Goal: Use online tool/utility: Use online tool/utility

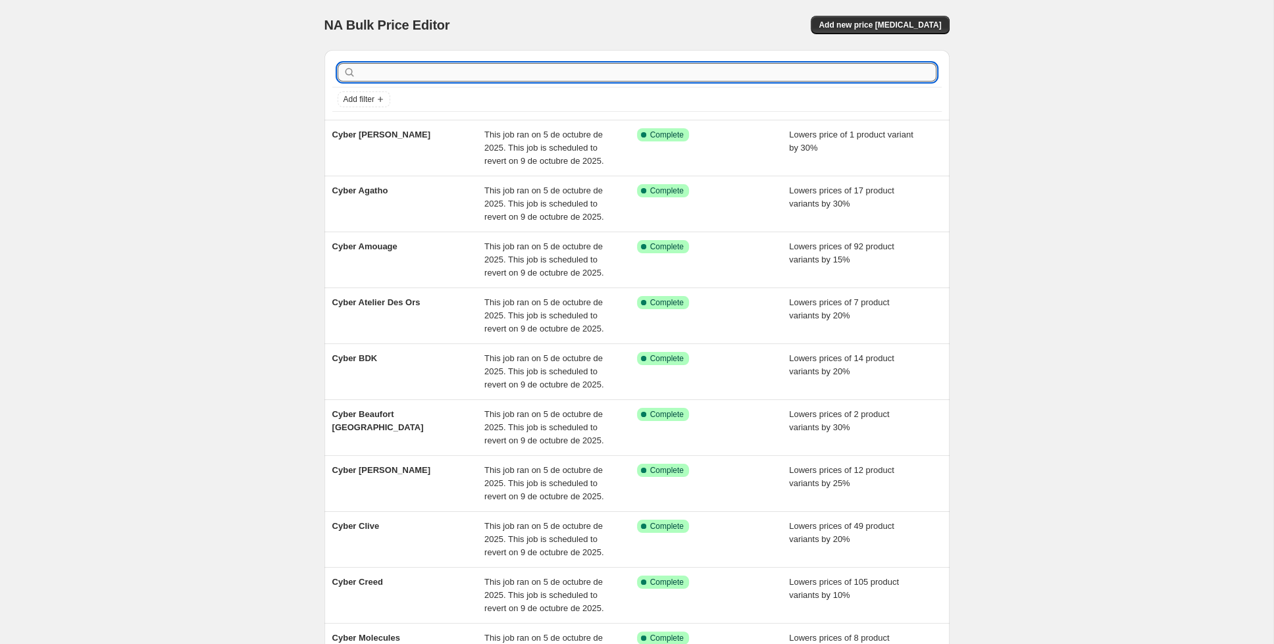
click at [496, 72] on input "text" at bounding box center [648, 72] width 578 height 18
type input "nishan"
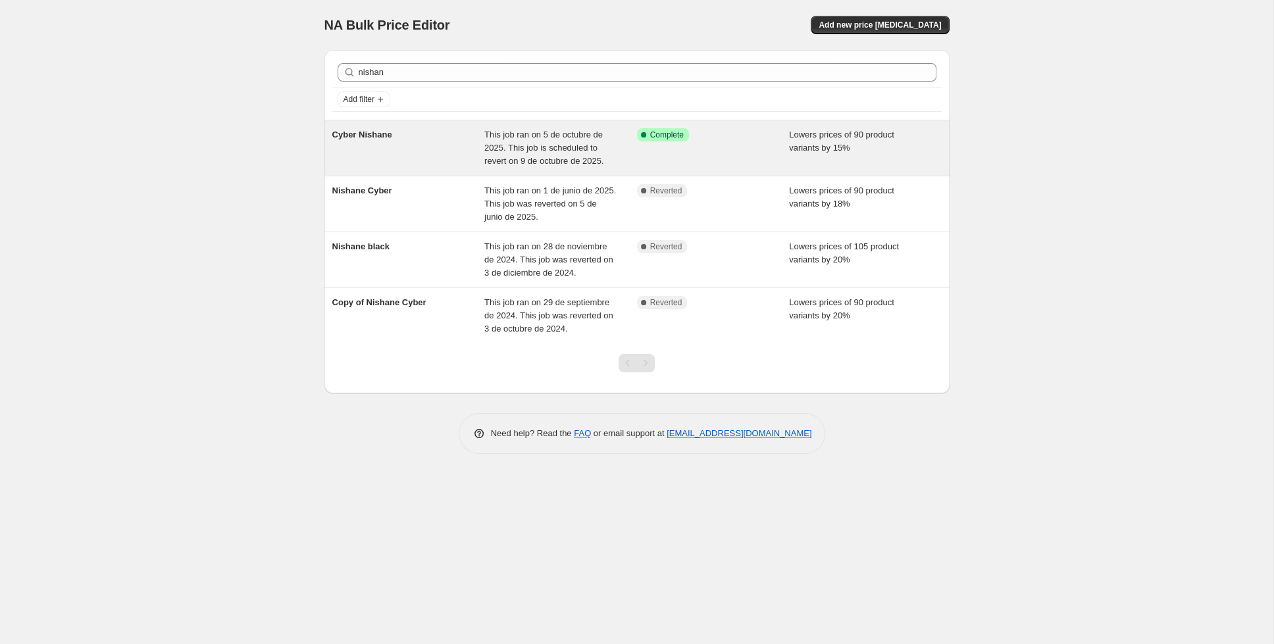
click at [467, 130] on div "Cyber Nishane" at bounding box center [408, 147] width 153 height 39
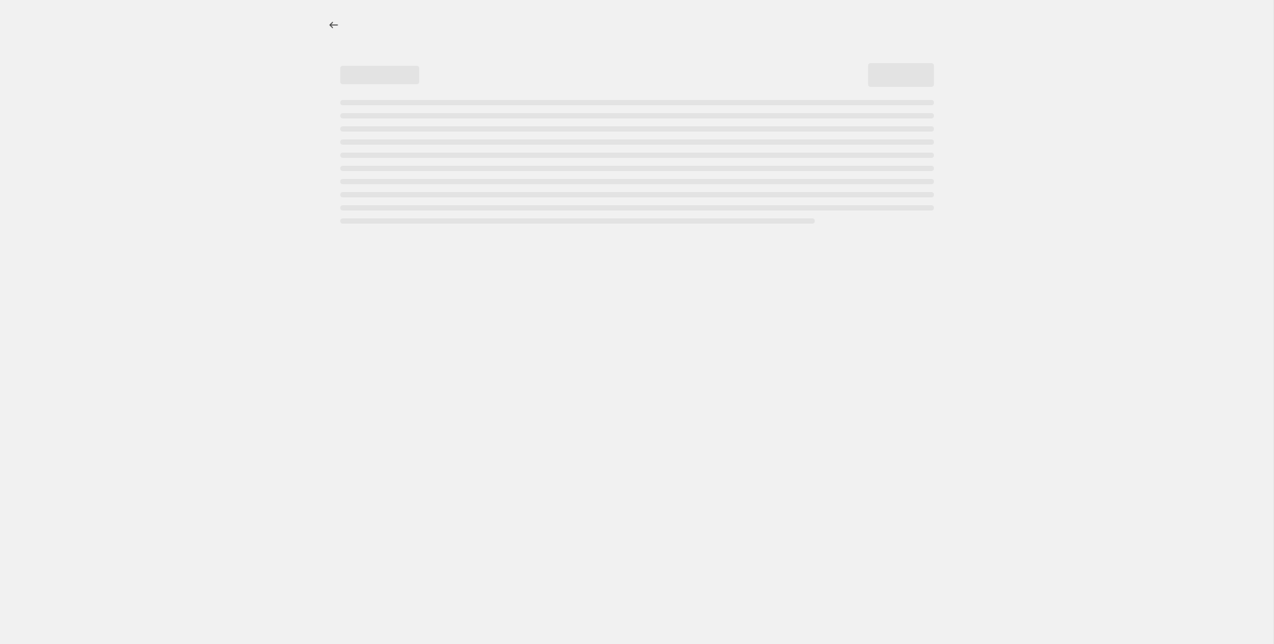
select select "percentage"
select select "collection"
select select "tag"
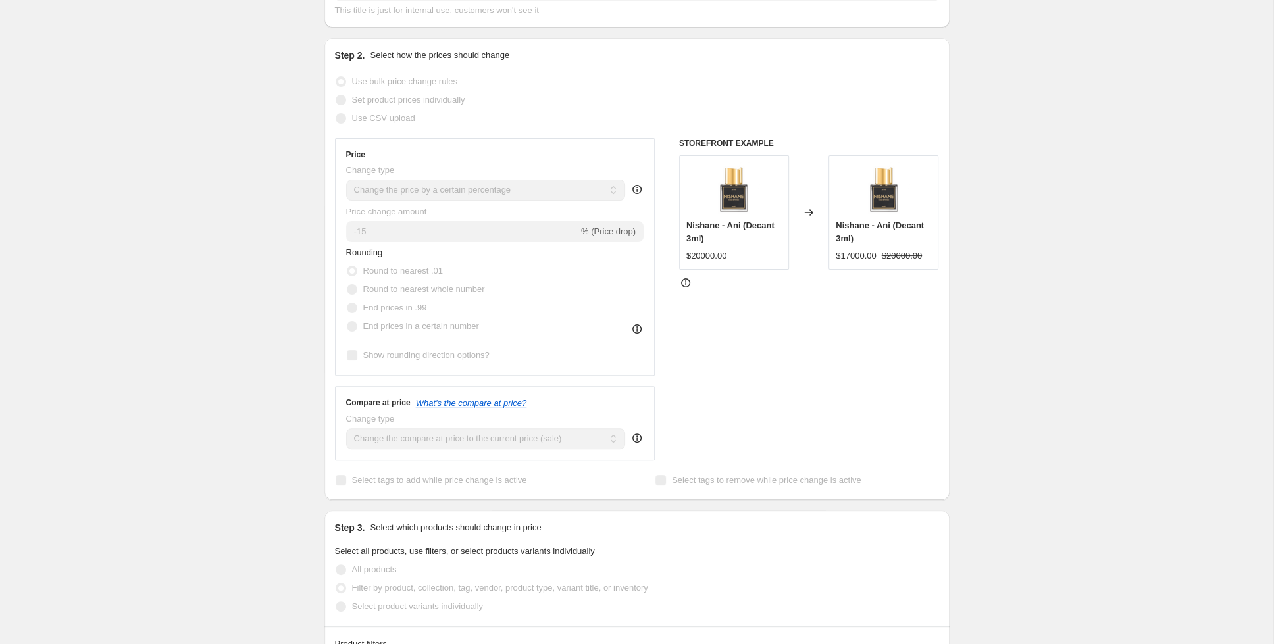
scroll to position [208, 0]
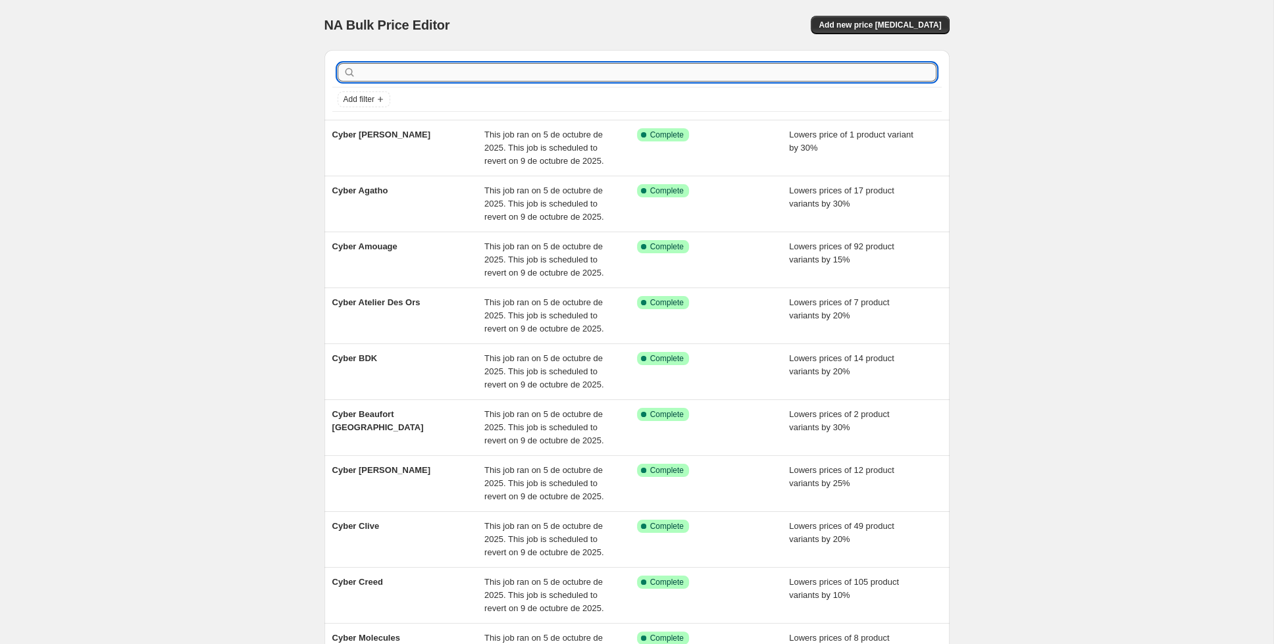
click at [432, 76] on input "text" at bounding box center [648, 72] width 578 height 18
type input "bdk"
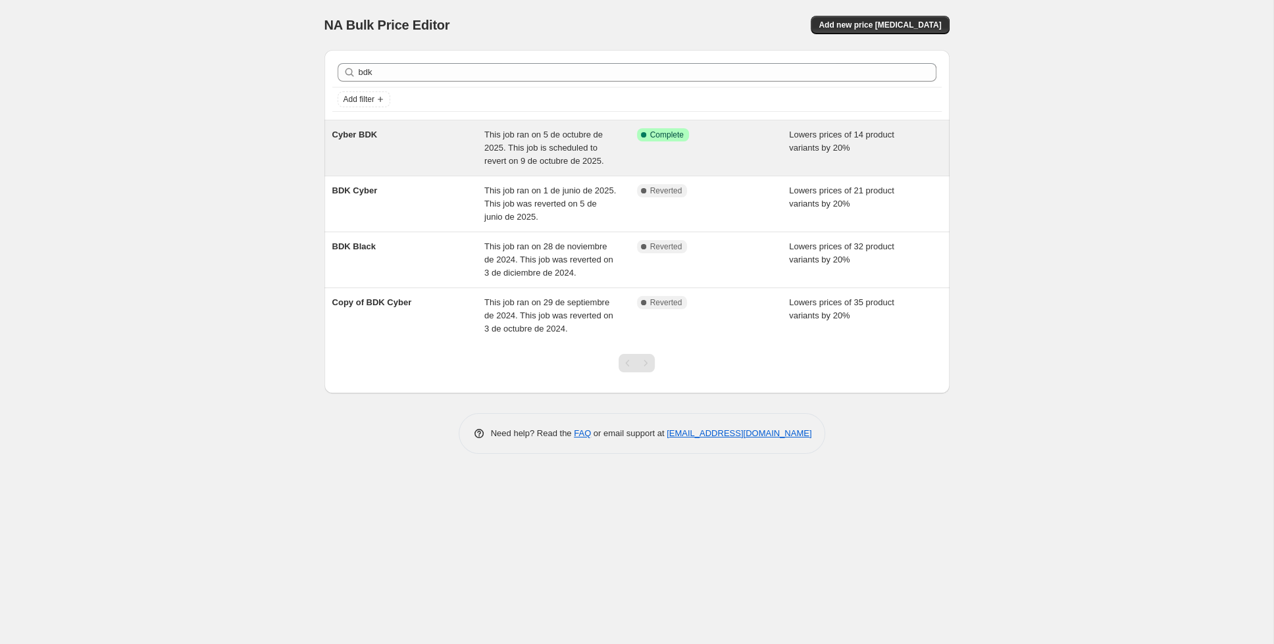
click at [408, 149] on div "Cyber BDK" at bounding box center [408, 147] width 153 height 39
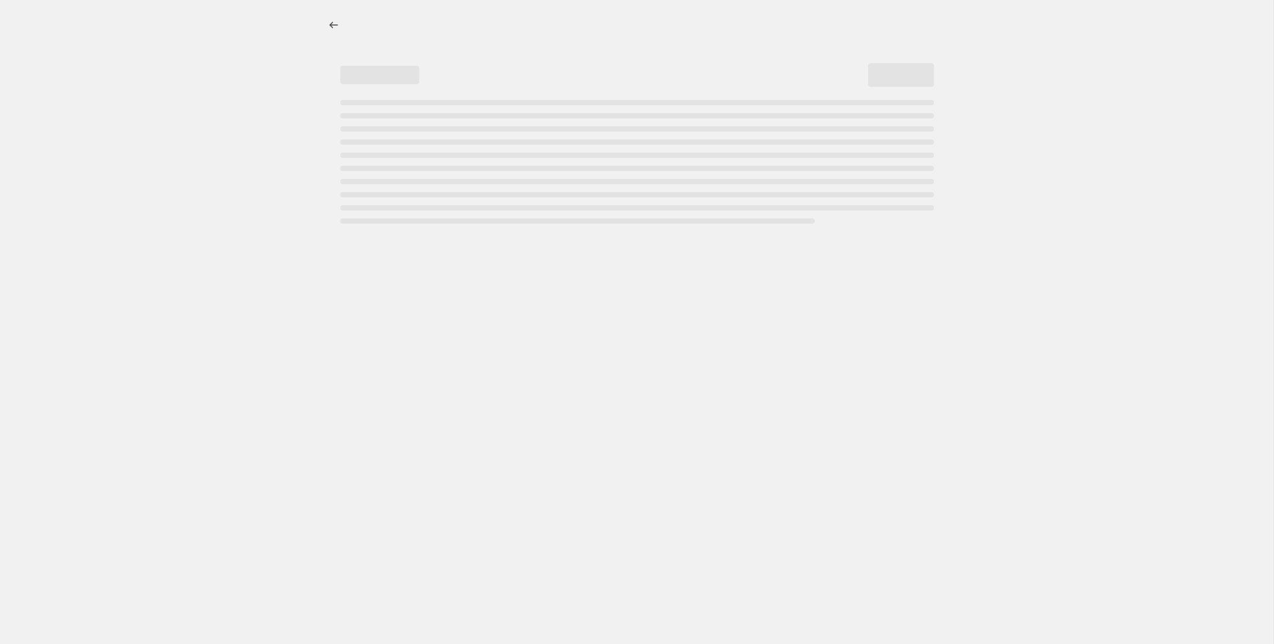
select select "percentage"
select select "collection"
select select "tag"
